Goal: Task Accomplishment & Management: Manage account settings

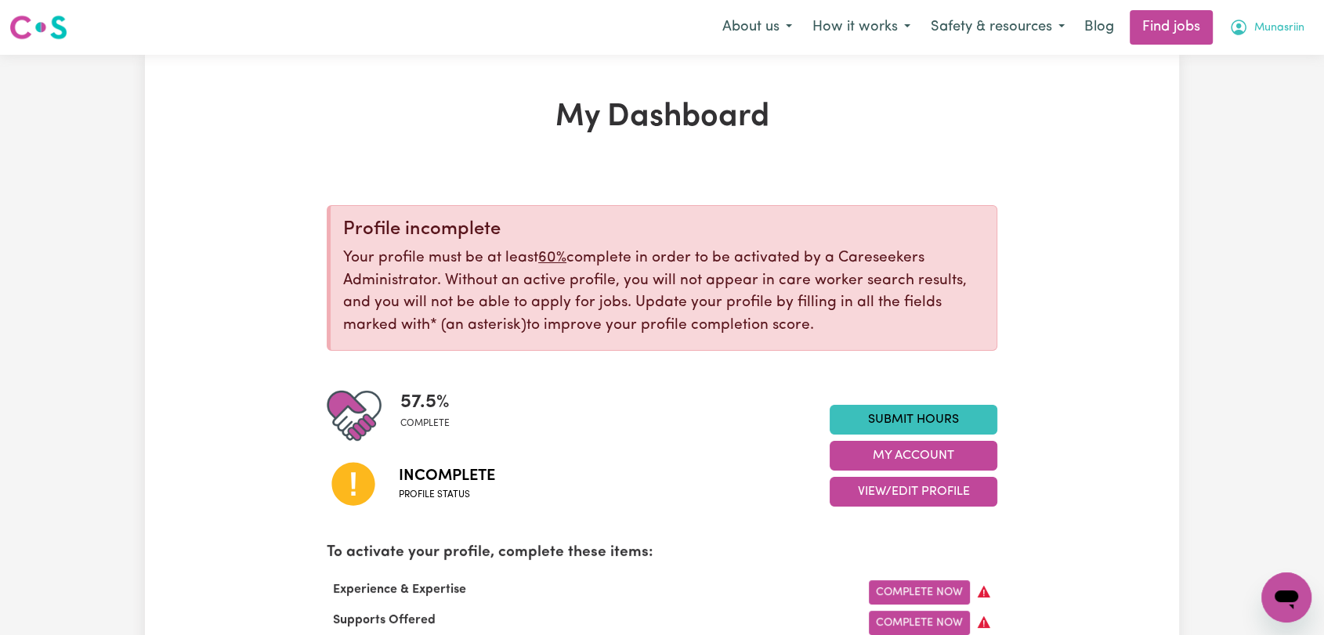
click at [1276, 34] on span "Munasriin" at bounding box center [1279, 28] width 50 height 17
click at [1241, 114] on link "Logout" at bounding box center [1252, 120] width 124 height 30
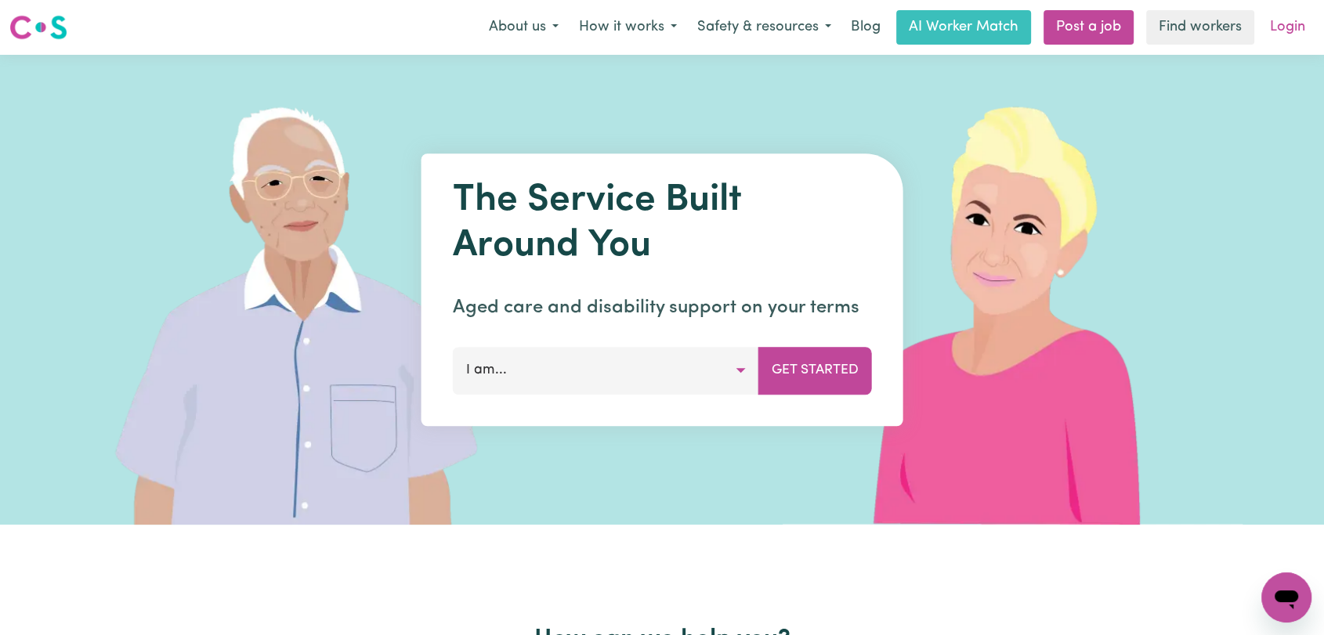
click at [1282, 27] on link "Login" at bounding box center [1287, 27] width 54 height 34
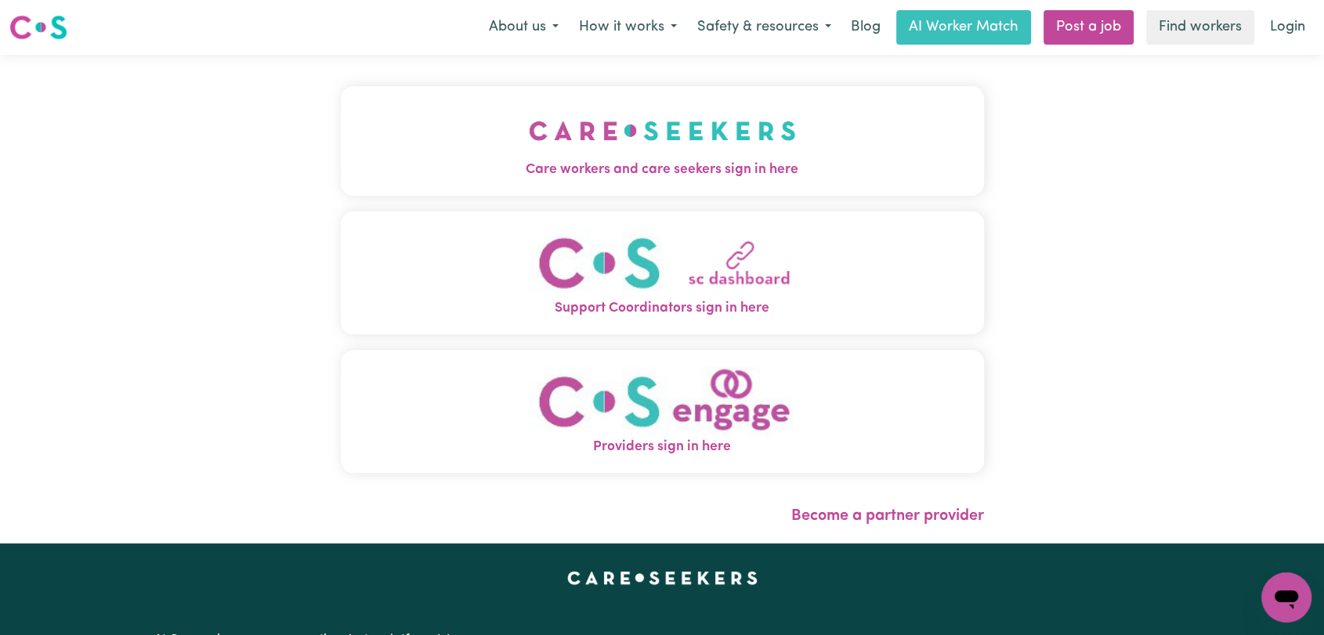
click at [757, 132] on button "Care workers and care seekers sign in here" at bounding box center [662, 141] width 643 height 110
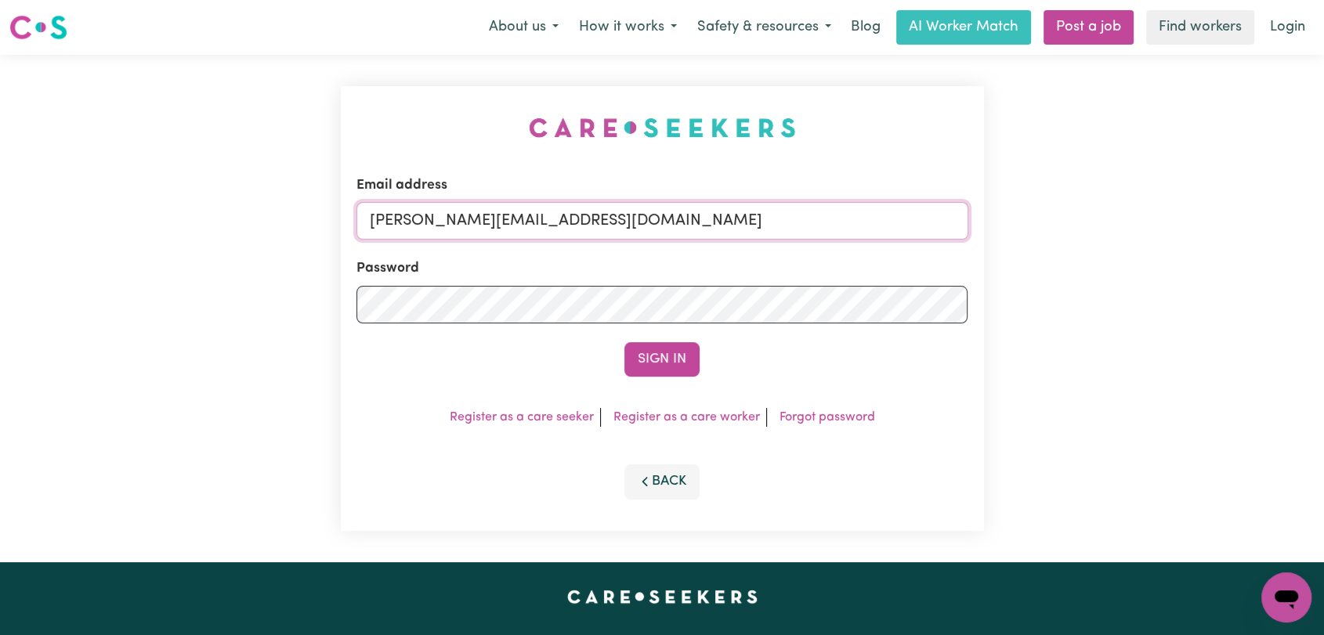
drag, startPoint x: 750, startPoint y: 215, endPoint x: 685, endPoint y: 240, distance: 69.4
click at [743, 219] on input "[PERSON_NAME][EMAIL_ADDRESS][DOMAIN_NAME]" at bounding box center [662, 221] width 612 height 38
drag, startPoint x: 451, startPoint y: 220, endPoint x: 790, endPoint y: 226, distance: 338.4
click at [790, 226] on input "Superuser~[EMAIL_ADDRESS][DOMAIN_NAME]" at bounding box center [662, 221] width 612 height 38
type input "Superuser~[EMAIL_ADDRESS][DOMAIN_NAME]"
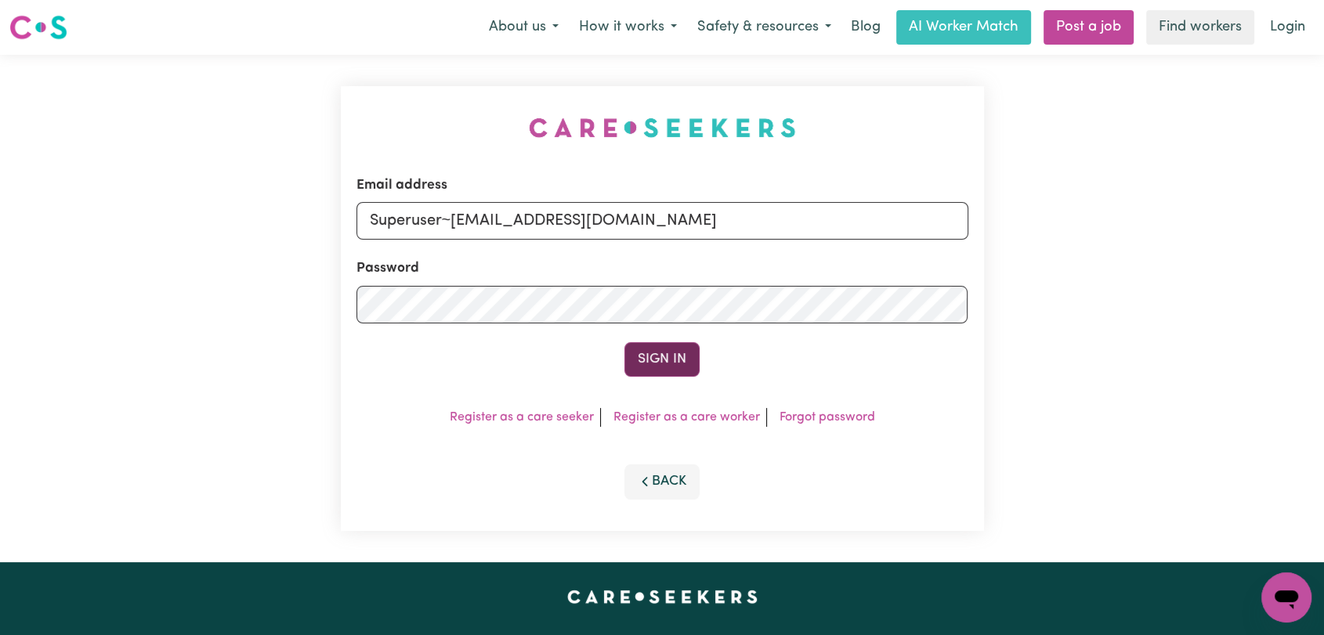
click at [667, 358] on button "Sign In" at bounding box center [661, 359] width 75 height 34
